Goal: Task Accomplishment & Management: Use online tool/utility

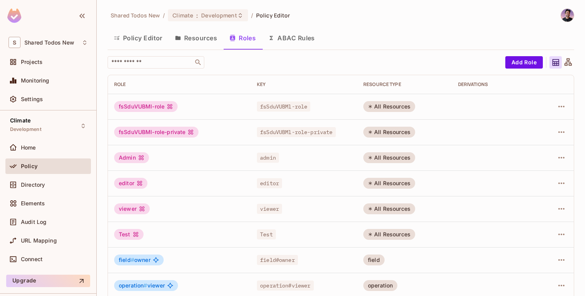
scroll to position [43, 0]
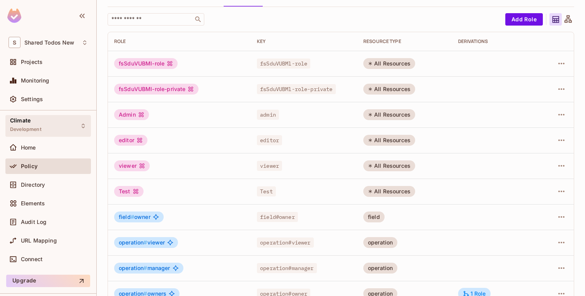
click at [42, 121] on div "Climate Development" at bounding box center [48, 125] width 86 height 21
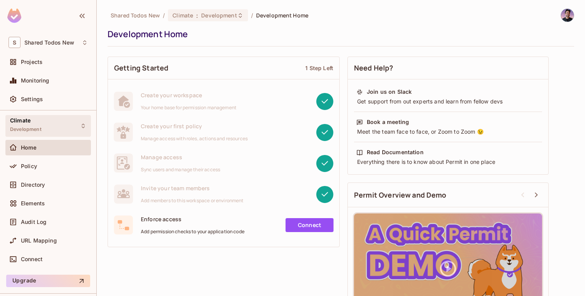
click at [50, 127] on div "Climate Development" at bounding box center [48, 125] width 86 height 21
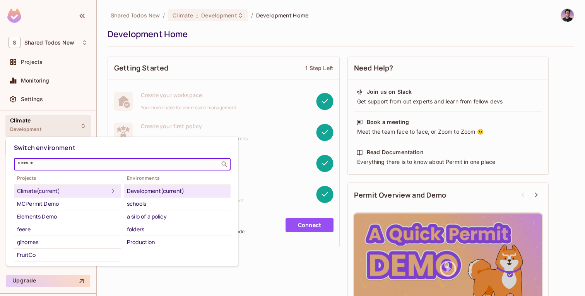
click at [66, 165] on input "text" at bounding box center [116, 164] width 201 height 8
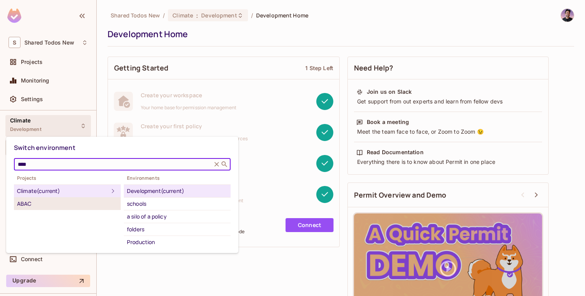
type input "****"
click at [50, 198] on li "ABAC" at bounding box center [67, 203] width 107 height 12
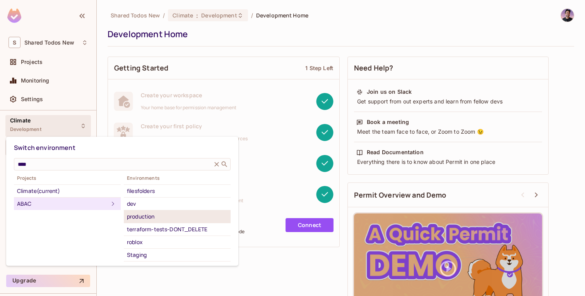
click at [143, 212] on div "production" at bounding box center [177, 216] width 101 height 9
